Goal: Find specific page/section: Find specific page/section

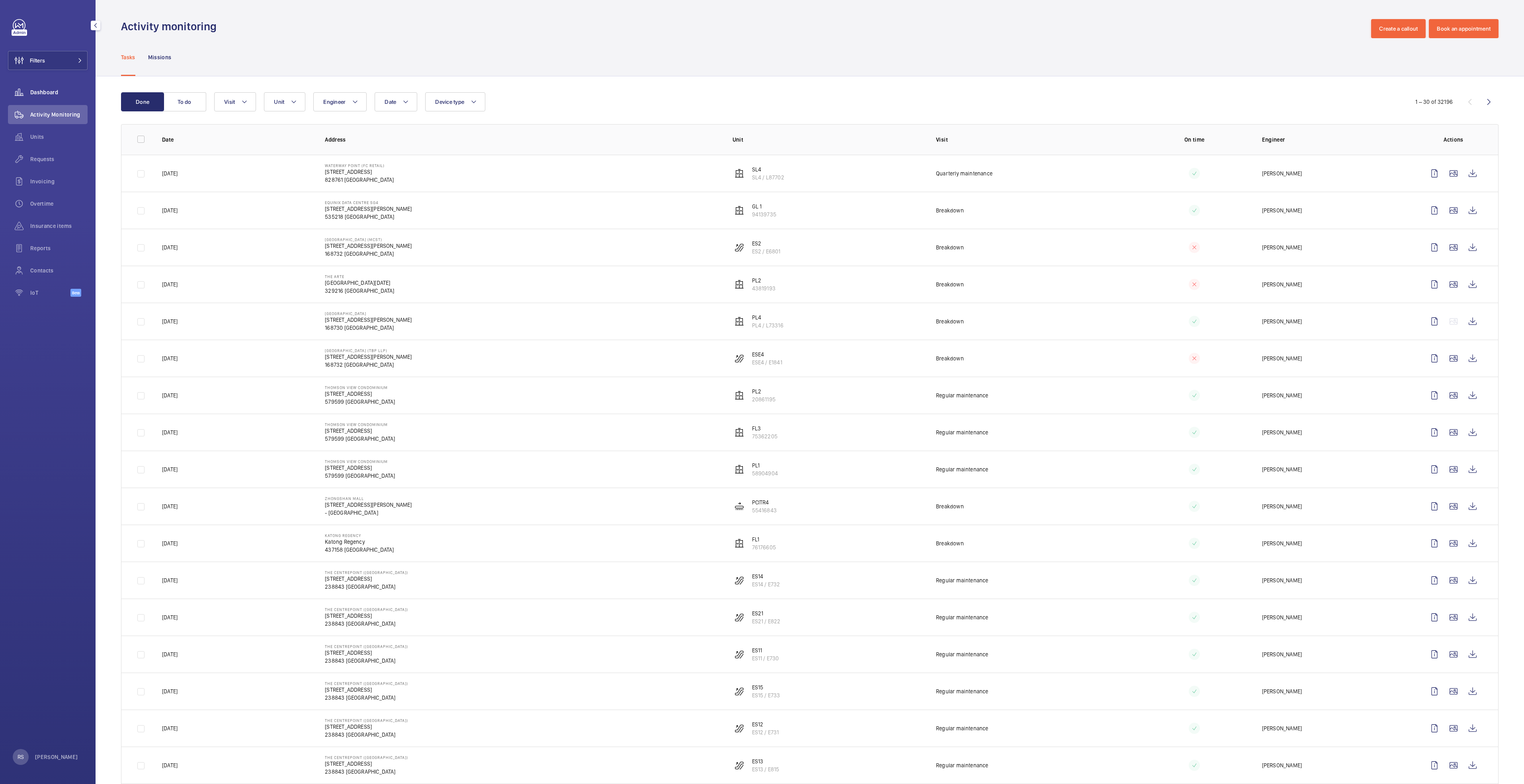
click at [40, 94] on span "Dashboard" at bounding box center [59, 92] width 57 height 8
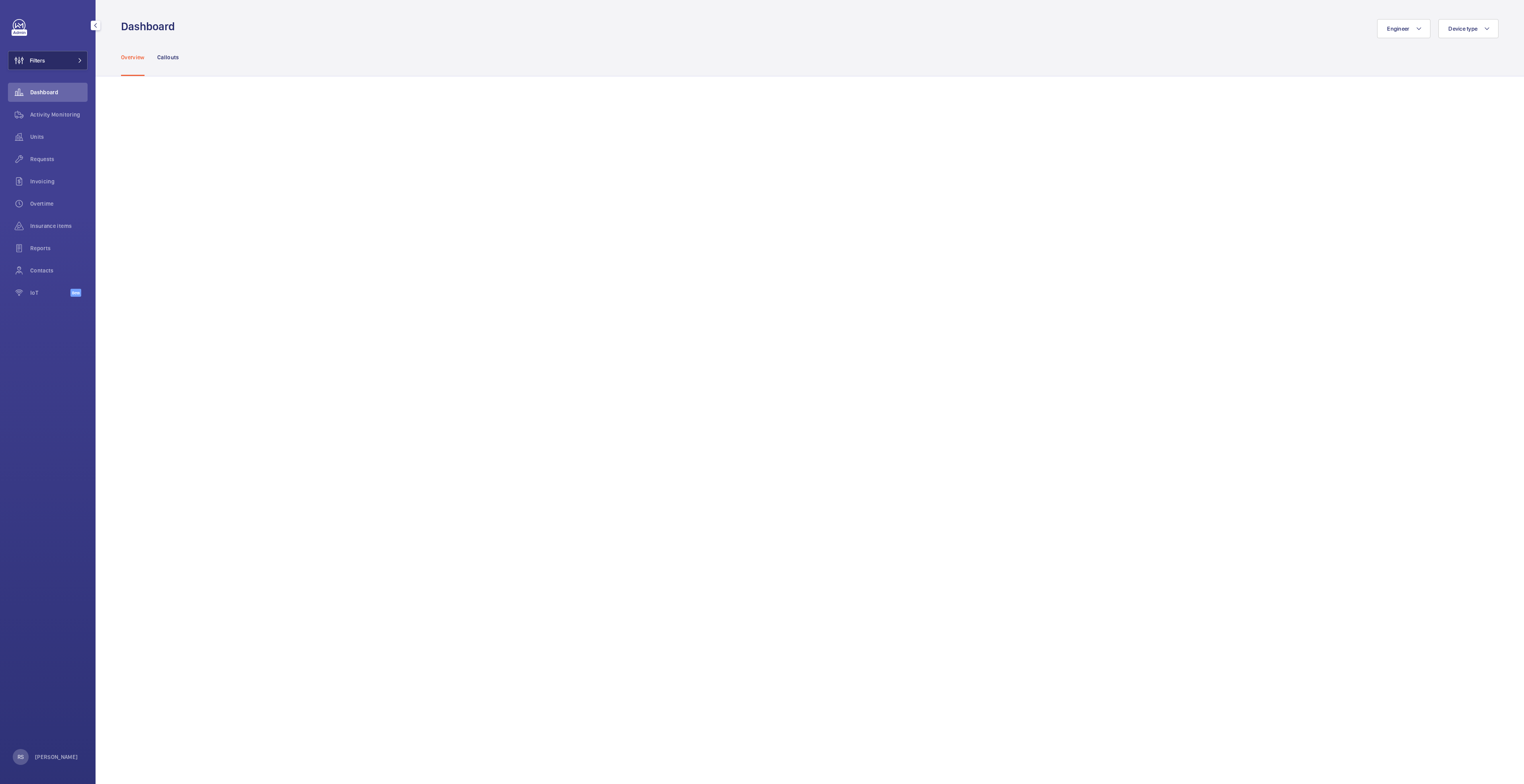
click at [46, 54] on button "Filters" at bounding box center [47, 60] width 80 height 19
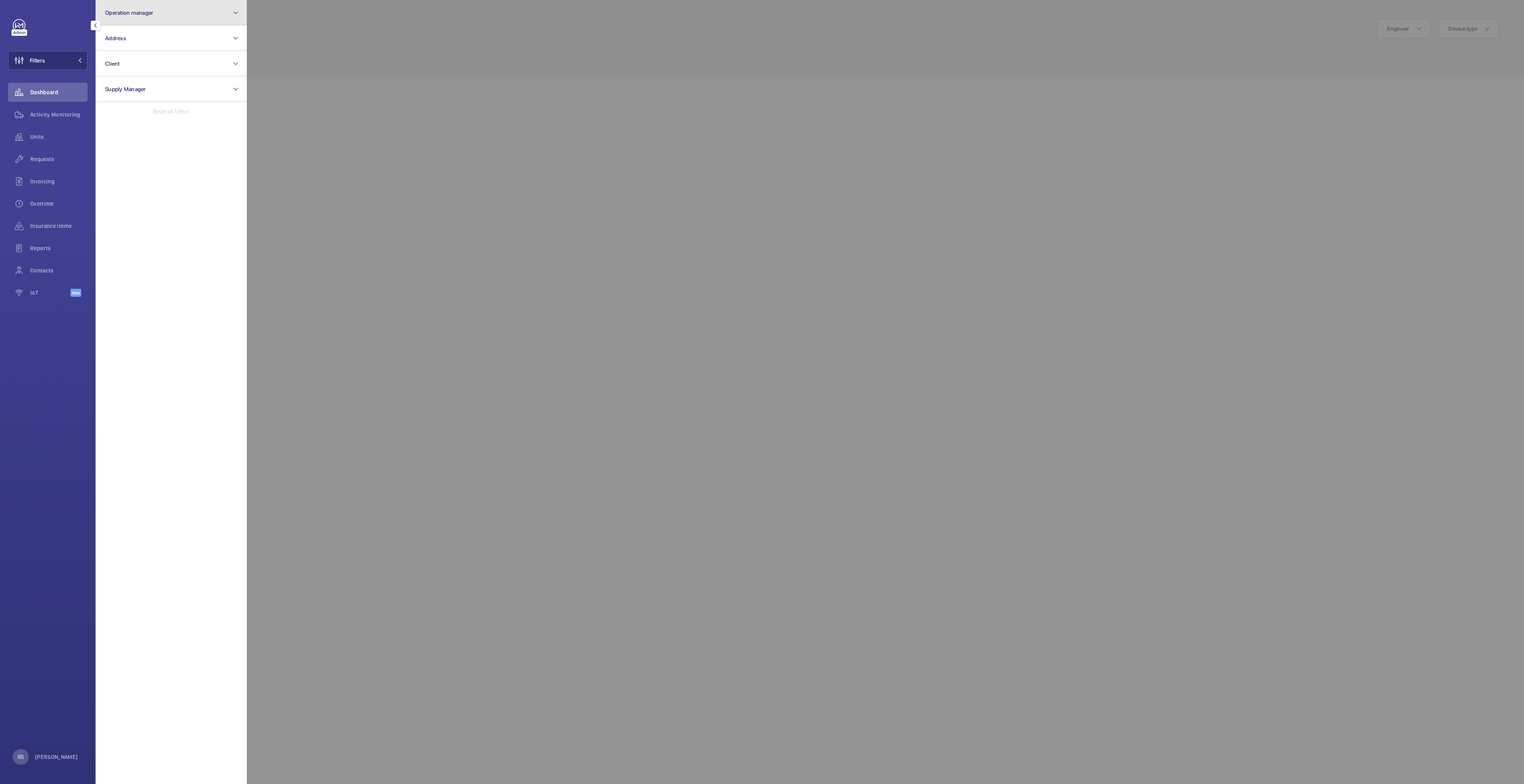
click at [143, 12] on span "Operation manager" at bounding box center [129, 12] width 48 height 7
click at [146, 88] on label "[PERSON_NAME]" at bounding box center [165, 83] width 138 height 19
click at [115, 88] on input "[PERSON_NAME]" at bounding box center [107, 83] width 16 height 16
checkbox input "true"
click at [316, 37] on div at bounding box center [1009, 392] width 1524 height 784
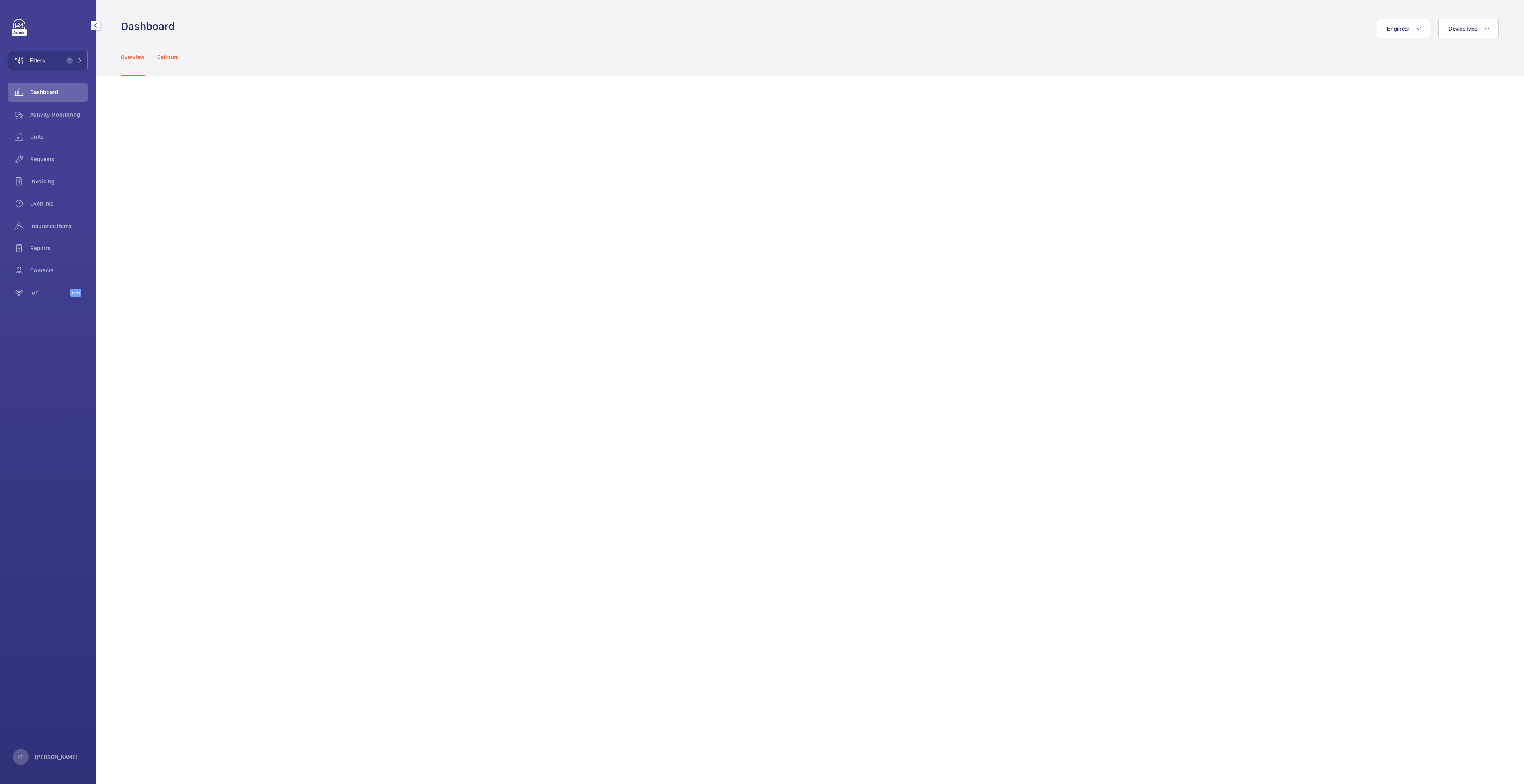
click at [173, 57] on p "Callouts" at bounding box center [168, 57] width 22 height 8
click at [126, 59] on p "Overview" at bounding box center [133, 57] width 24 height 8
